Goal: Task Accomplishment & Management: Use online tool/utility

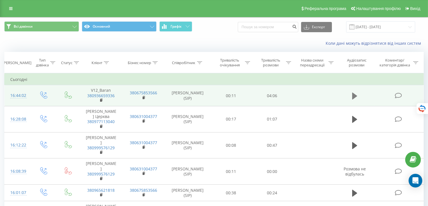
click at [354, 93] on icon at bounding box center [354, 96] width 5 height 8
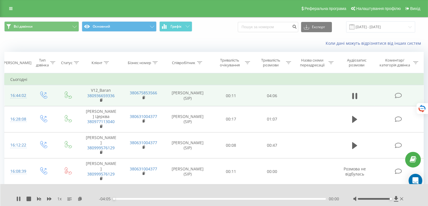
drag, startPoint x: 373, startPoint y: 199, endPoint x: 390, endPoint y: 197, distance: 17.2
click at [390, 197] on div at bounding box center [378, 199] width 51 height 6
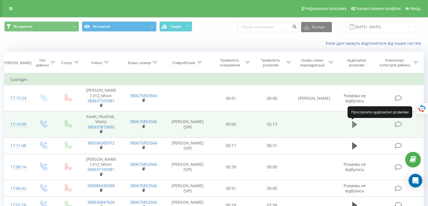
click at [355, 125] on icon at bounding box center [354, 124] width 5 height 7
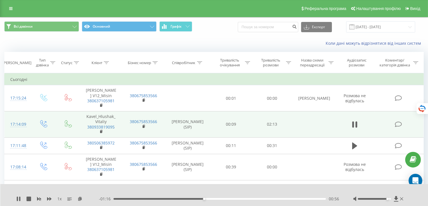
drag, startPoint x: 373, startPoint y: 199, endPoint x: 388, endPoint y: 198, distance: 15.1
click at [388, 198] on div at bounding box center [373, 199] width 33 height 2
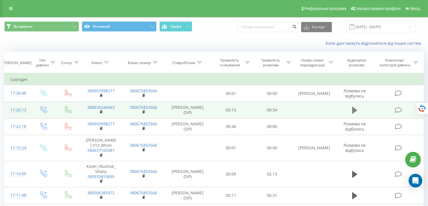
click at [352, 111] on icon at bounding box center [354, 110] width 5 height 7
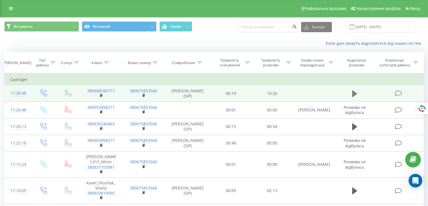
click at [355, 91] on icon at bounding box center [354, 94] width 5 height 8
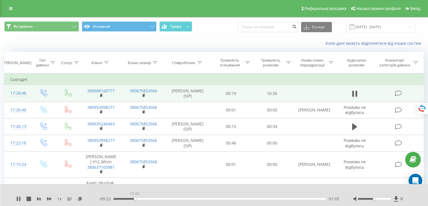
click at [135, 199] on div "01:03" at bounding box center [219, 199] width 212 height 2
click at [267, 198] on div "07:16" at bounding box center [219, 199] width 212 height 2
click at [271, 199] on div "00:00" at bounding box center [219, 199] width 212 height 2
click at [274, 198] on div "07:47" at bounding box center [219, 199] width 212 height 2
click at [278, 199] on div "07:56" at bounding box center [219, 199] width 212 height 2
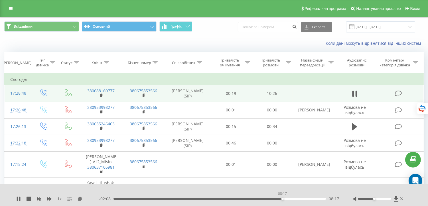
click at [282, 199] on div "08:17" at bounding box center [219, 199] width 212 height 2
click at [286, 198] on div "08:20" at bounding box center [219, 199] width 212 height 2
click at [289, 199] on div "08:39" at bounding box center [219, 199] width 212 height 2
click at [101, 95] on rect at bounding box center [101, 95] width 2 height 3
